Goal: Check status: Check status

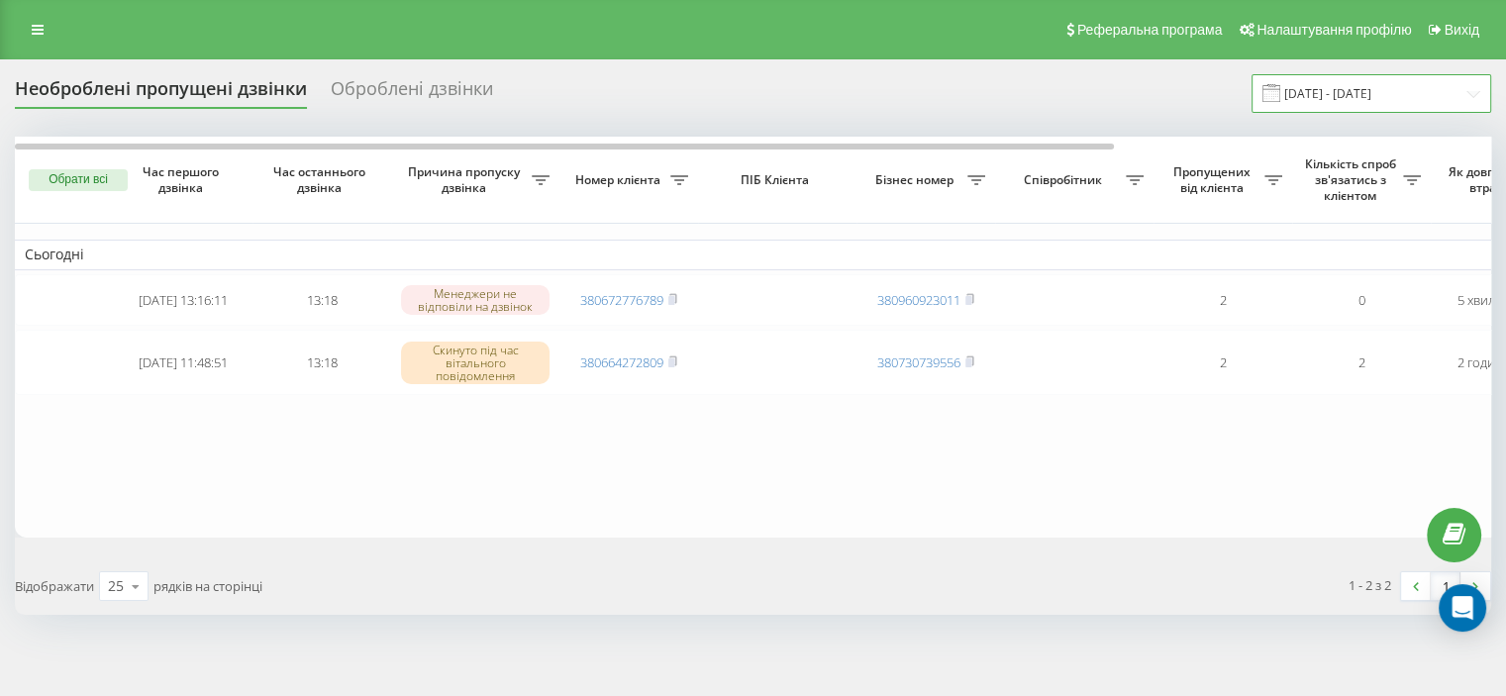
click at [1351, 98] on input "[DATE] - [DATE]" at bounding box center [1371, 93] width 240 height 39
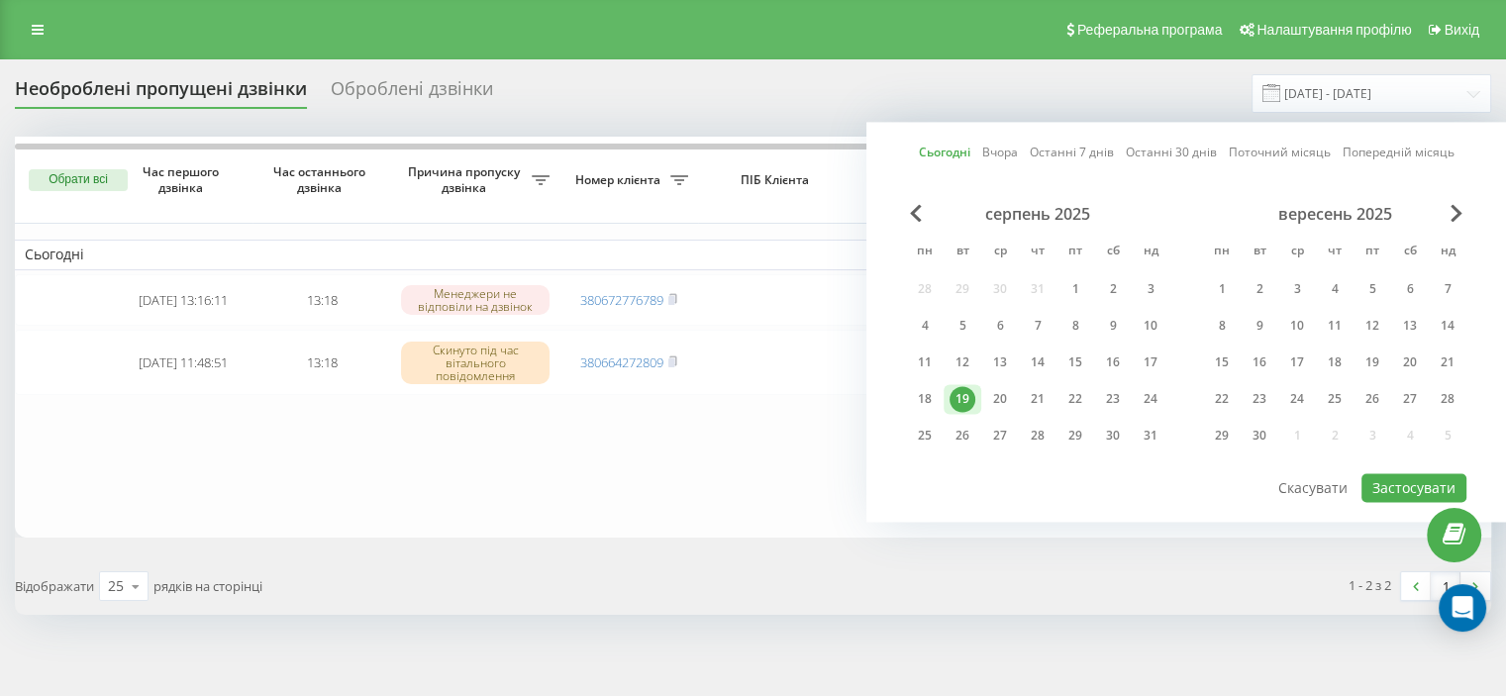
click at [965, 391] on div "19" at bounding box center [962, 399] width 26 height 26
click at [1390, 480] on button "Застосувати" at bounding box center [1413, 487] width 105 height 29
